Goal: Task Accomplishment & Management: Manage account settings

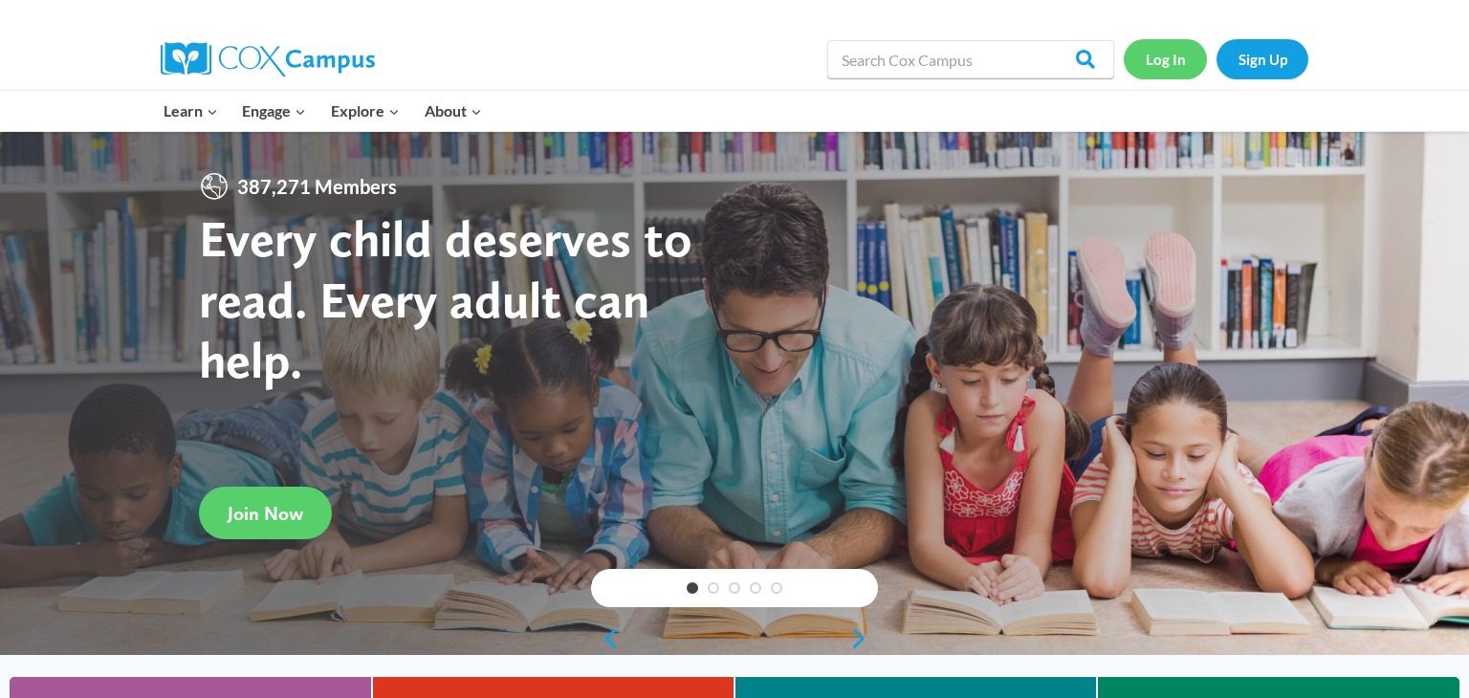
click at [1170, 54] on link "Log In" at bounding box center [1164, 58] width 83 height 39
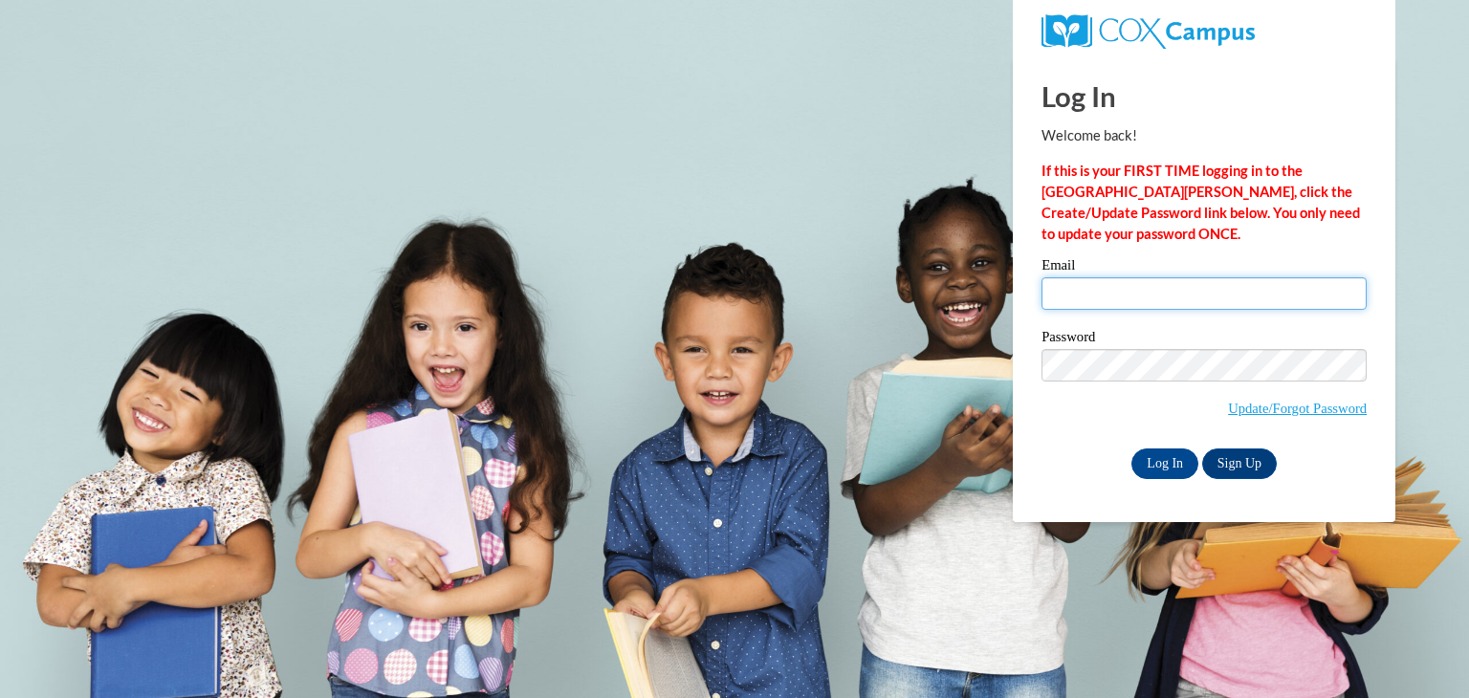
click at [1098, 295] on input "Email" at bounding box center [1203, 293] width 325 height 33
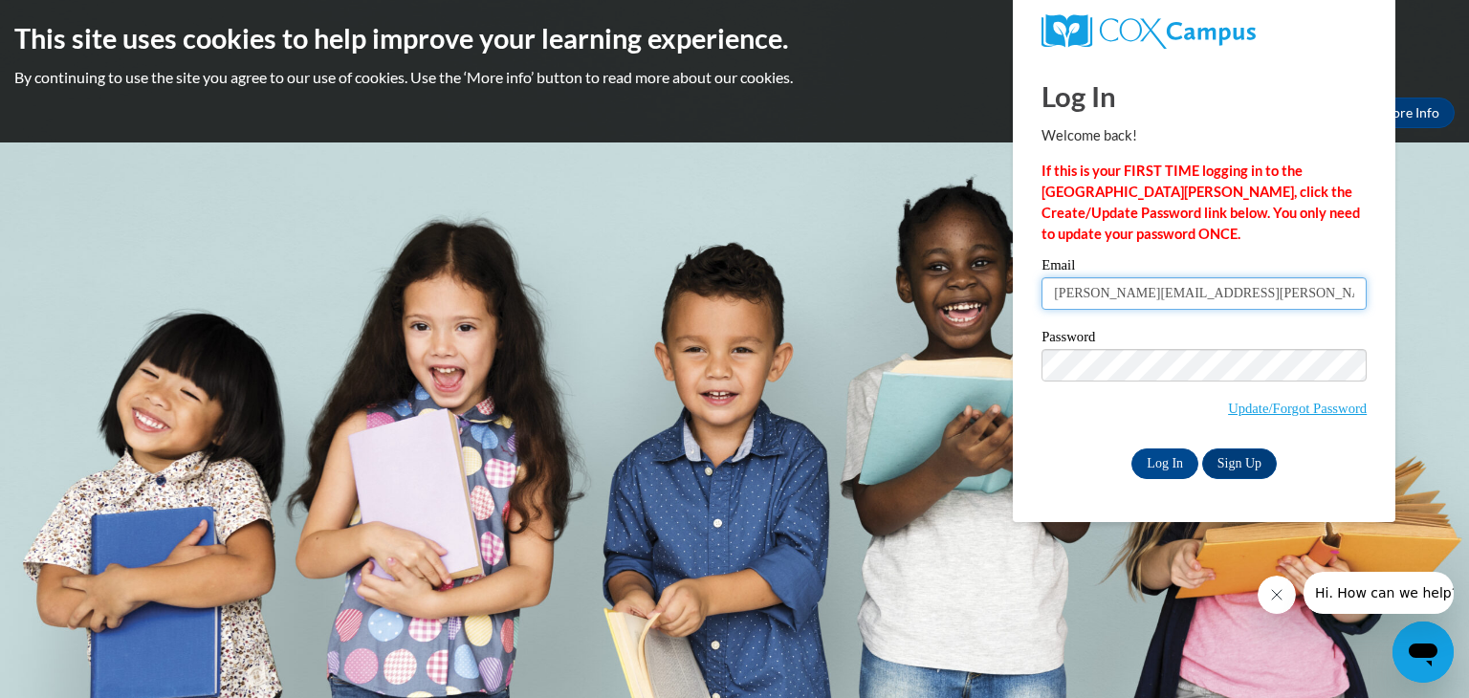
type input "jami.woods@gcsd.us"
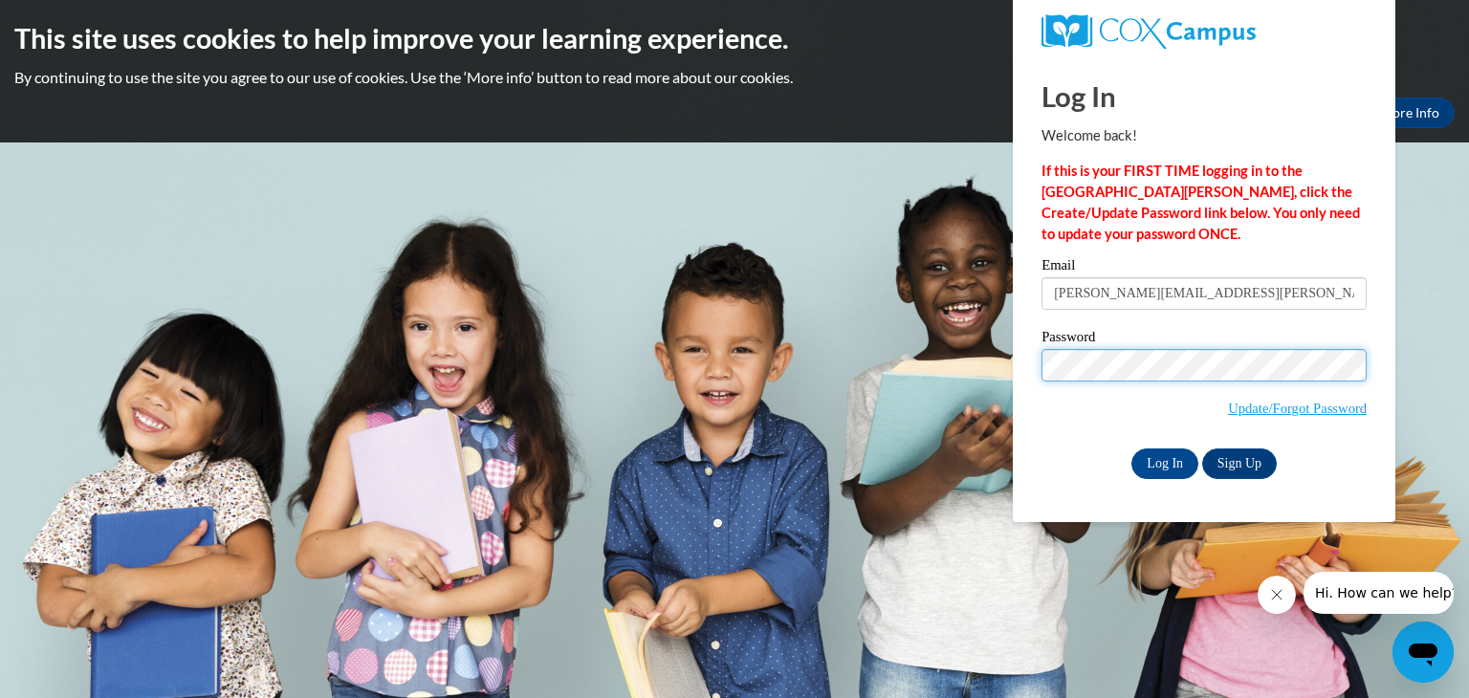
click at [1131, 448] on input "Log In" at bounding box center [1164, 463] width 67 height 31
